Goal: Information Seeking & Learning: Learn about a topic

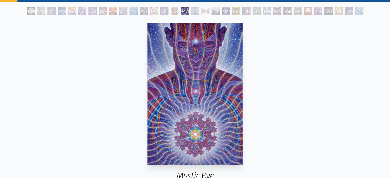
scroll to position [26, 0]
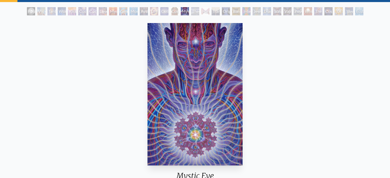
click at [196, 92] on img "16 / 33" at bounding box center [195, 94] width 95 height 143
click at [198, 10] on div "Theologue" at bounding box center [195, 11] width 8 height 8
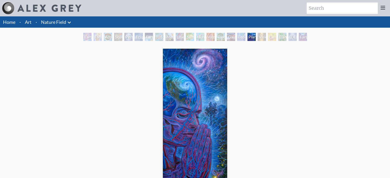
click at [293, 37] on div "Baptism in the Ocean of Awareness" at bounding box center [293, 37] width 8 height 8
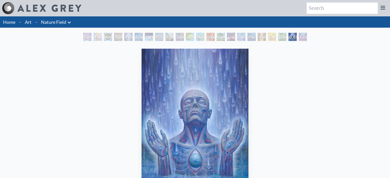
click at [307, 35] on div "Earthmind" at bounding box center [303, 37] width 8 height 8
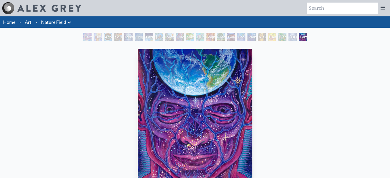
click at [280, 36] on div "Dance of Cannabia" at bounding box center [282, 37] width 8 height 8
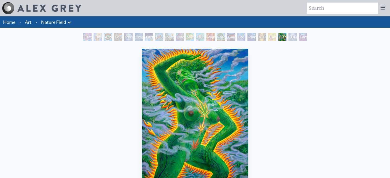
click at [258, 34] on div "Vision Tree" at bounding box center [262, 37] width 8 height 8
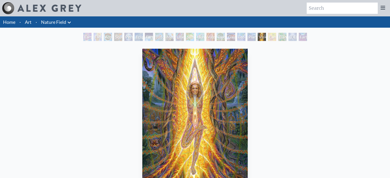
click at [248, 38] on div "Planetary Prayers" at bounding box center [252, 37] width 8 height 8
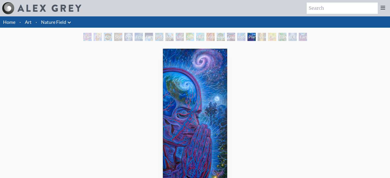
click at [227, 38] on div "Gaia" at bounding box center [231, 37] width 8 height 8
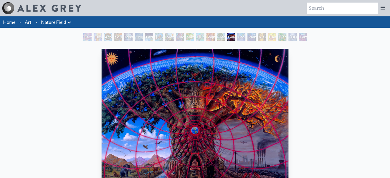
click at [148, 39] on div "Earth Energies" at bounding box center [149, 37] width 8 height 8
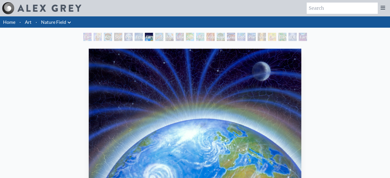
click at [129, 37] on div "Person Planet" at bounding box center [128, 37] width 8 height 8
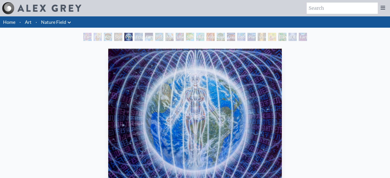
click at [94, 38] on div "Flesh of the Gods" at bounding box center [98, 37] width 8 height 8
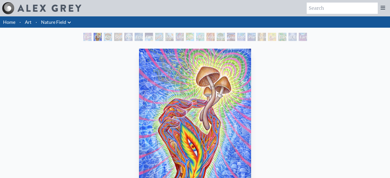
click at [83, 36] on div "Earth Witness" at bounding box center [87, 37] width 8 height 8
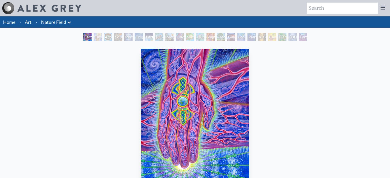
click at [30, 24] on link "Art" at bounding box center [28, 21] width 7 height 7
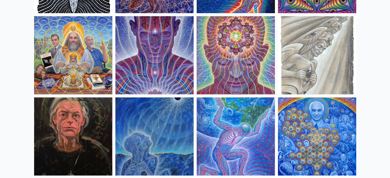
scroll to position [616, 0]
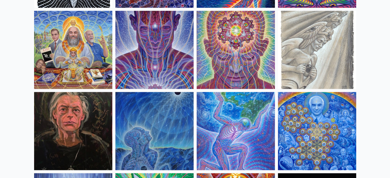
click at [223, 60] on img at bounding box center [236, 50] width 78 height 78
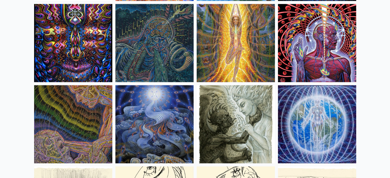
scroll to position [3259, 0]
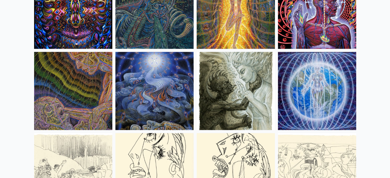
click at [316, 33] on img at bounding box center [317, 10] width 78 height 78
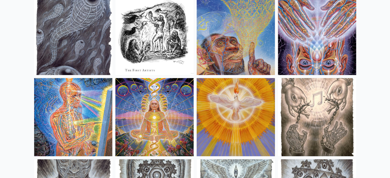
scroll to position [3772, 0]
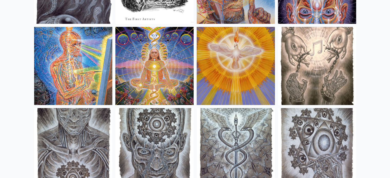
click at [78, 50] on img at bounding box center [73, 66] width 78 height 78
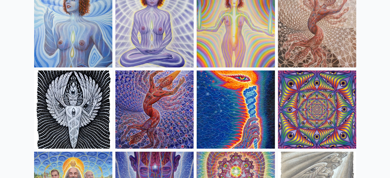
scroll to position [462, 0]
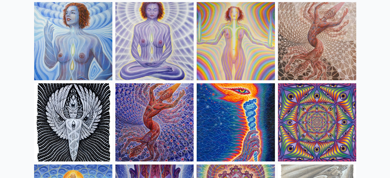
click at [164, 111] on img at bounding box center [154, 122] width 78 height 78
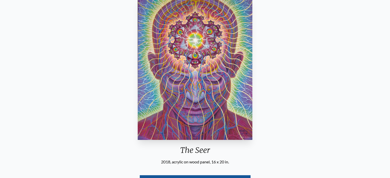
scroll to position [26, 0]
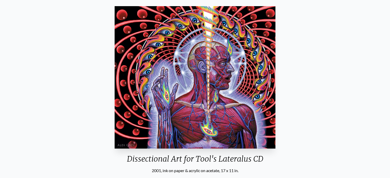
scroll to position [103, 0]
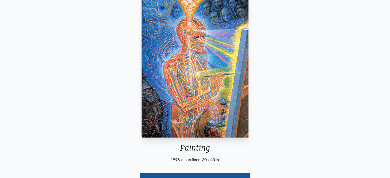
scroll to position [77, 0]
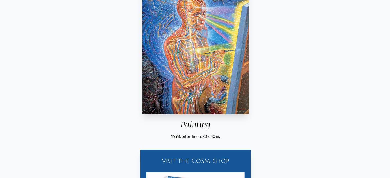
click at [257, 84] on div "Painting 1998, oil on linen, 30 x 40 in. Visit the CoSM Shop Painting - Canvas …" at bounding box center [196, 131] width 382 height 322
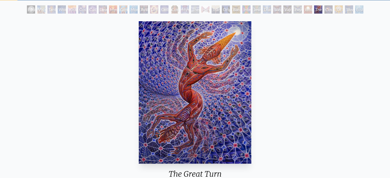
scroll to position [26, 0]
